Goal: Task Accomplishment & Management: Use online tool/utility

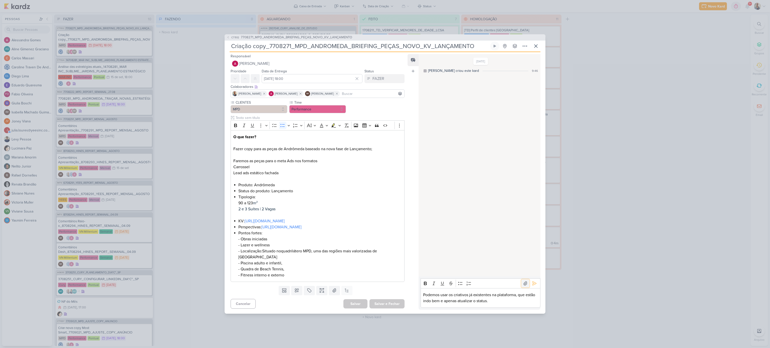
click at [524, 283] on icon at bounding box center [526, 284] width 4 height 4
click at [532, 286] on button at bounding box center [534, 284] width 8 height 8
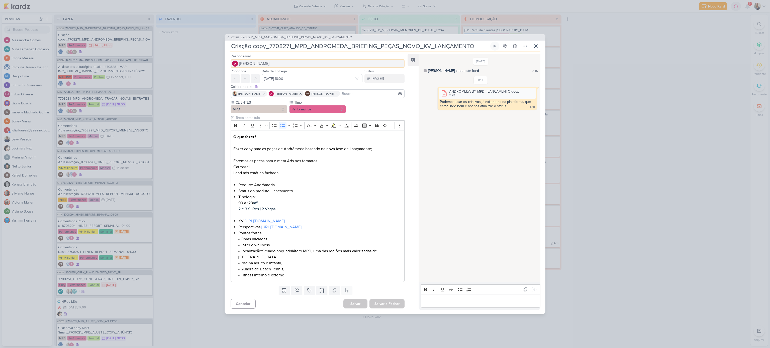
click at [276, 64] on button "[PERSON_NAME]" at bounding box center [318, 63] width 174 height 9
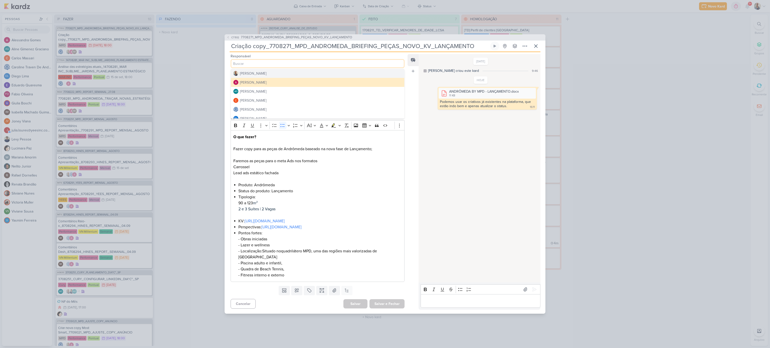
click at [273, 74] on button "[PERSON_NAME]" at bounding box center [317, 73] width 173 height 9
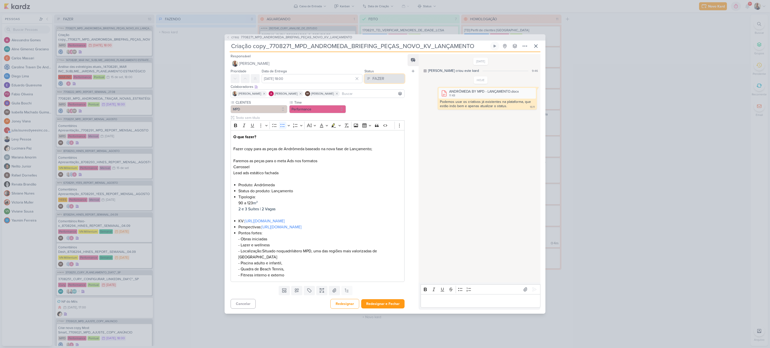
click at [376, 76] on div "FAZER" at bounding box center [378, 79] width 12 height 6
click at [376, 113] on div "FEITO" at bounding box center [375, 114] width 10 height 5
click at [374, 303] on button "Redesignar e Fechar" at bounding box center [382, 304] width 43 height 9
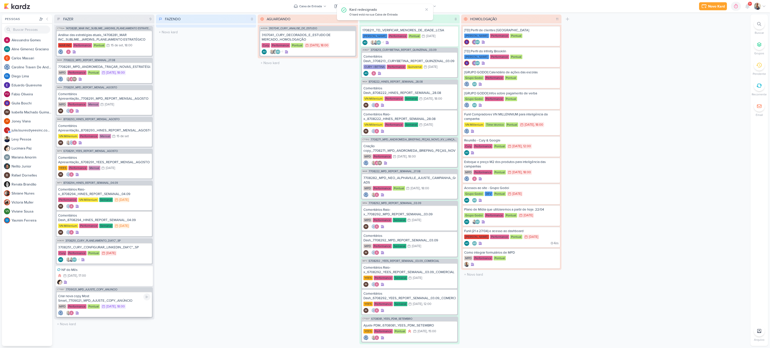
click at [126, 301] on div "Criar nova copy Most Smart_7709021_MPD_AJUSTE_COPY_ANÚNCIO" at bounding box center [104, 298] width 92 height 9
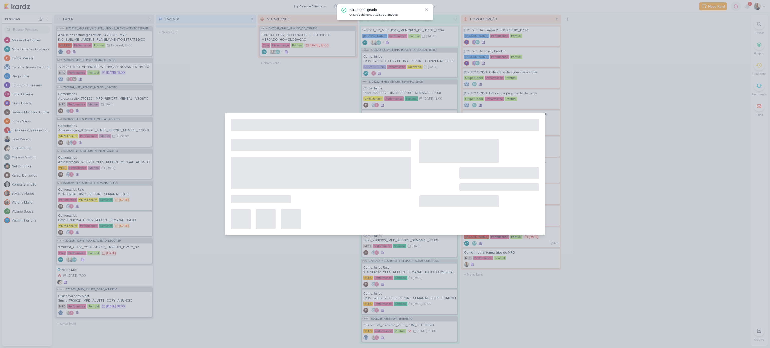
type input "Criar nova copy Most Smart_7709021_MPD_AJUSTE_COPY_ANÚNCIO"
type input "[DATE] 18:00"
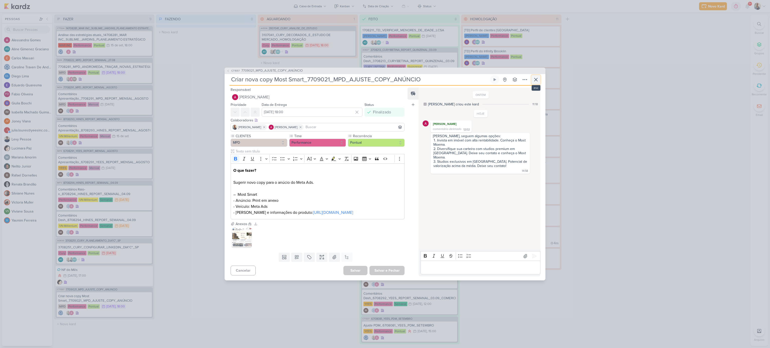
click at [536, 78] on icon at bounding box center [535, 79] width 3 height 3
